Goal: Transaction & Acquisition: Purchase product/service

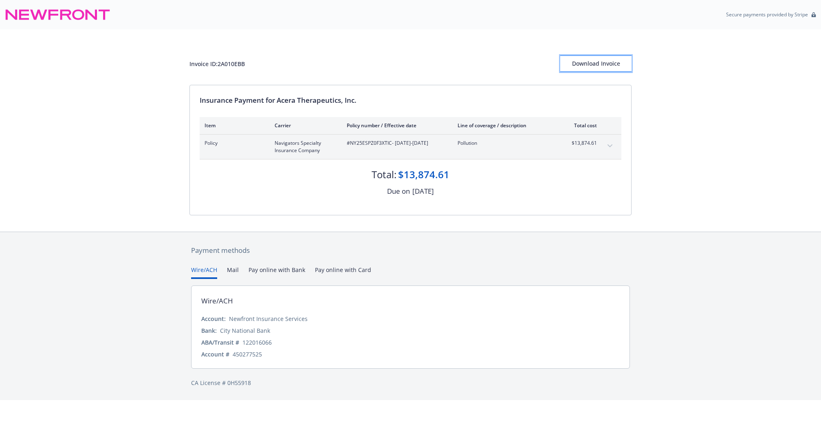
click at [572, 60] on button "Download Invoice" at bounding box center [595, 63] width 71 height 16
click at [118, 285] on div "Payment methods Wire/ACH Mail Pay online with Bank Pay online with Card Wire/AC…" at bounding box center [410, 316] width 821 height 169
click at [210, 269] on button "Wire/ACH" at bounding box center [204, 271] width 26 height 13
click at [346, 271] on button "Pay online with Card" at bounding box center [343, 271] width 56 height 13
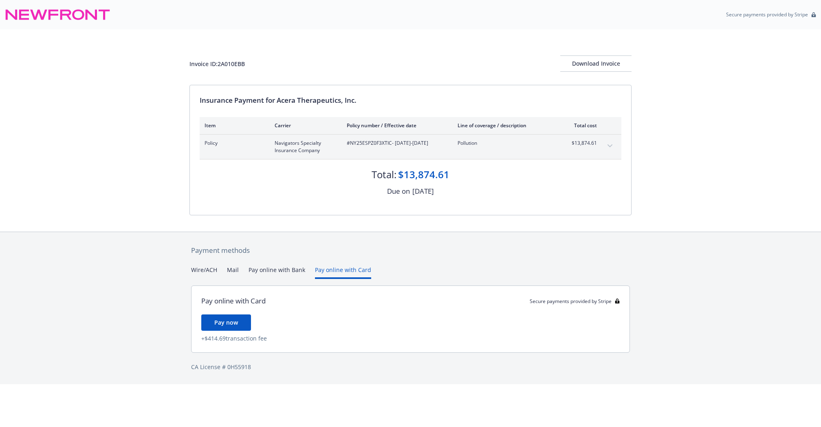
click at [276, 269] on button "Pay online with Bank" at bounding box center [277, 271] width 57 height 13
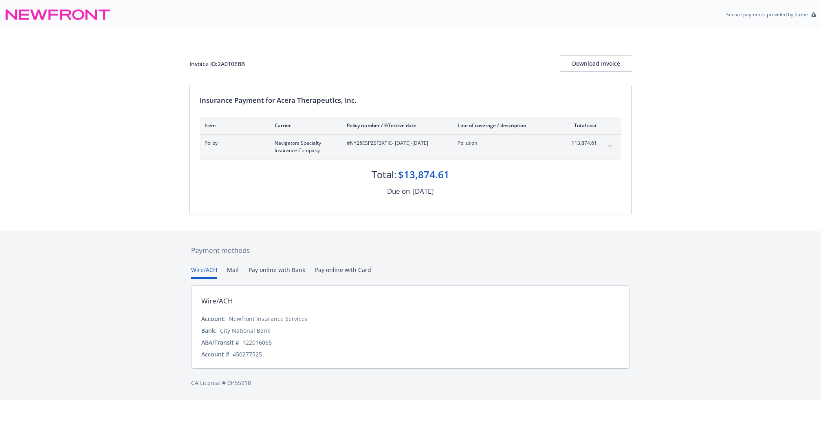
click at [206, 269] on button "Wire/ACH" at bounding box center [204, 271] width 26 height 13
click at [286, 315] on div "Newfront Insurance Services" at bounding box center [268, 318] width 79 height 9
copy div "Newfront Insurance Services"
